Goal: Task Accomplishment & Management: Manage account settings

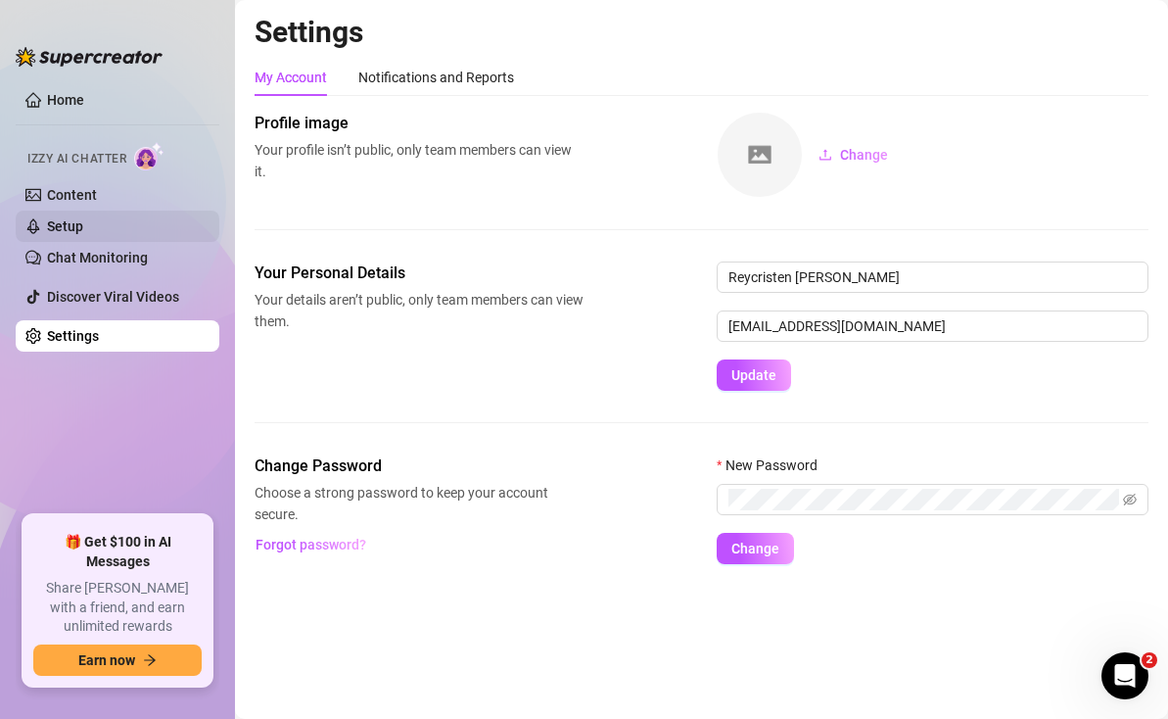
click at [83, 232] on link "Setup" at bounding box center [65, 226] width 36 height 16
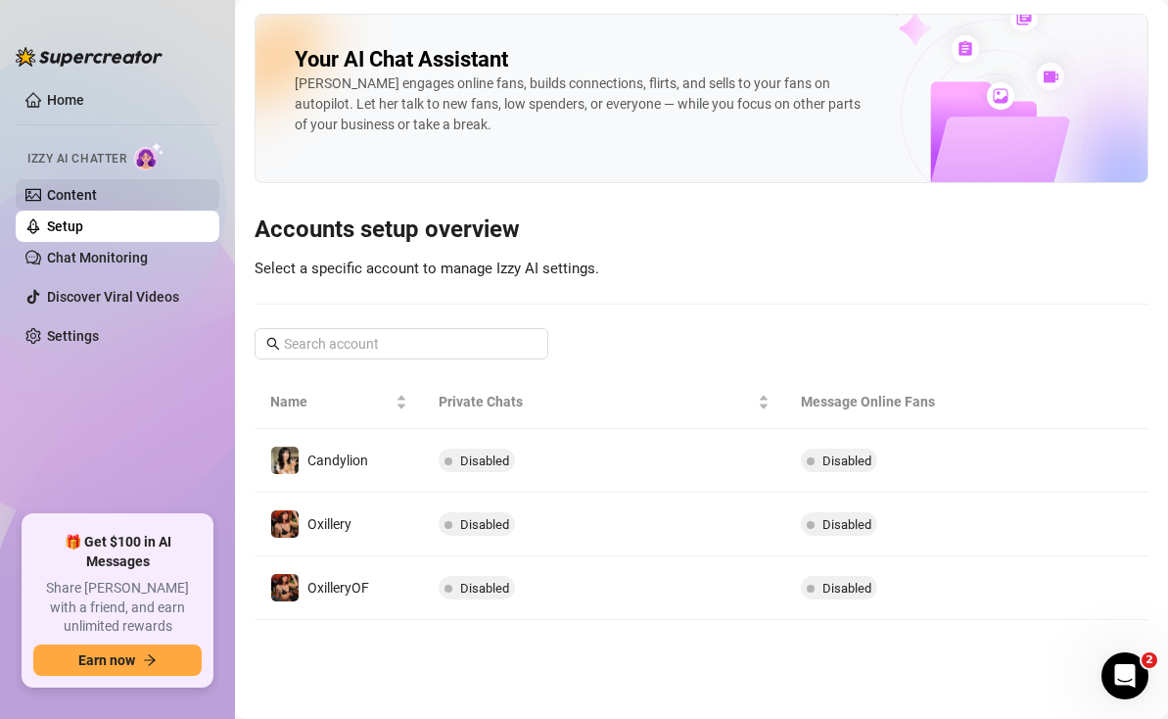
click at [97, 197] on link "Content" at bounding box center [72, 195] width 50 height 16
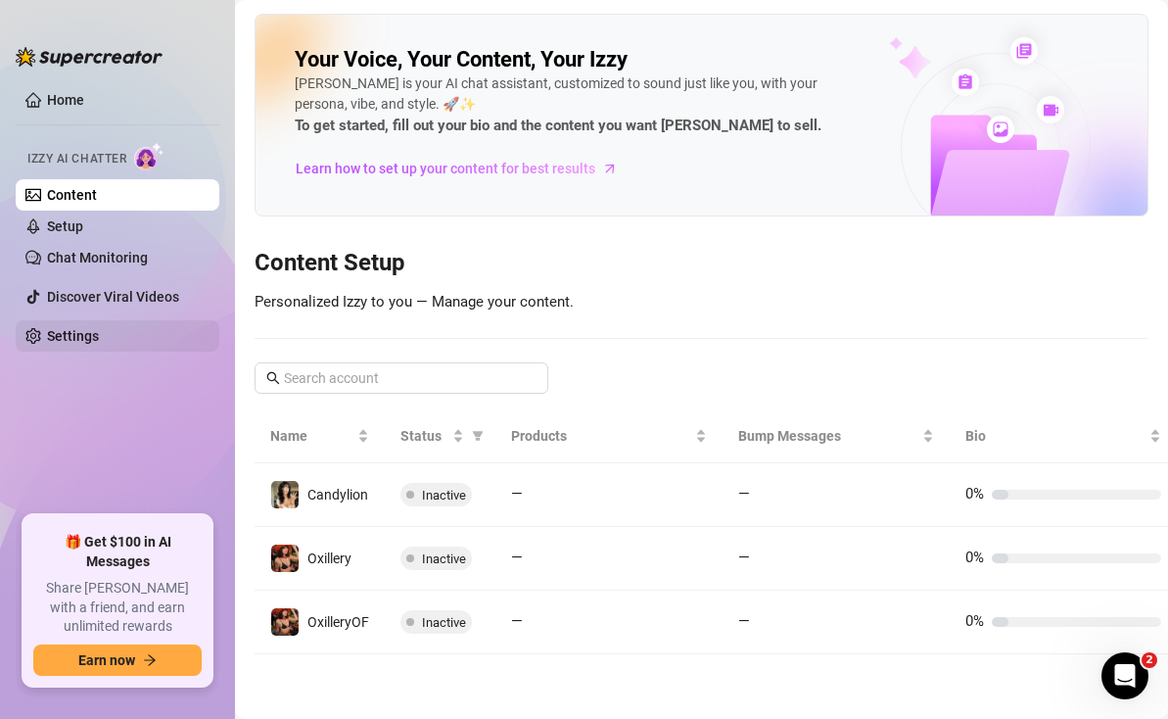
click at [99, 328] on link "Settings" at bounding box center [73, 336] width 52 height 16
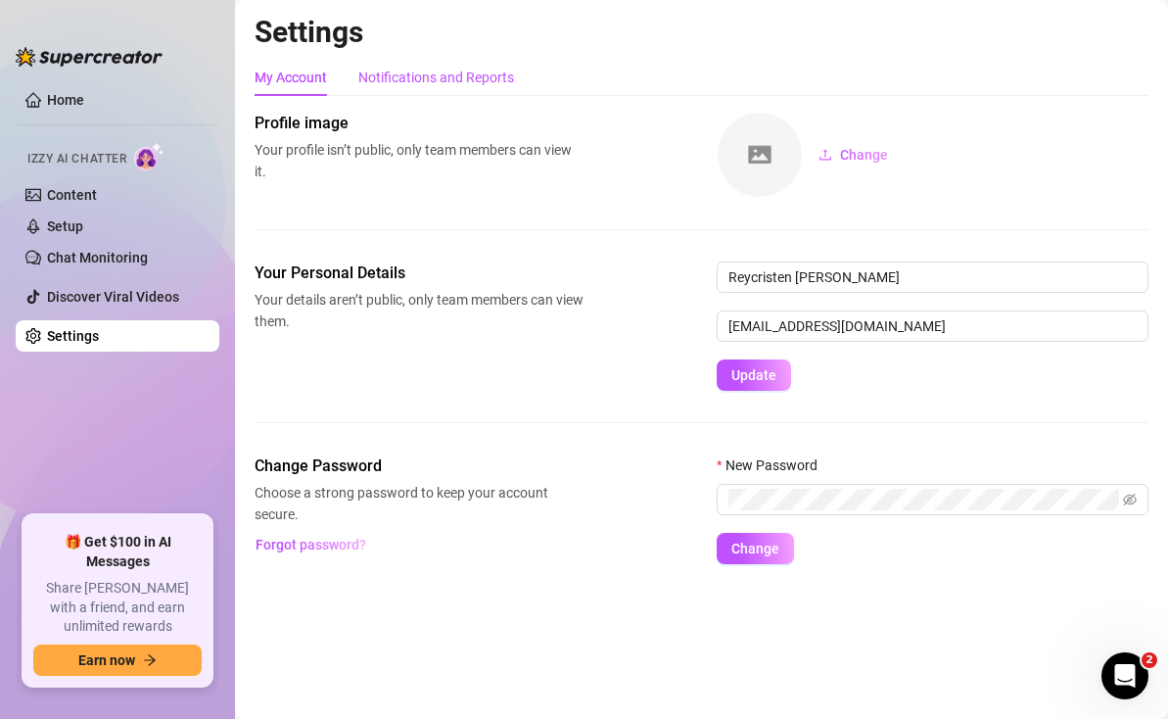
click at [425, 82] on div "Notifications and Reports" at bounding box center [436, 78] width 156 height 22
